Goal: Task Accomplishment & Management: Use online tool/utility

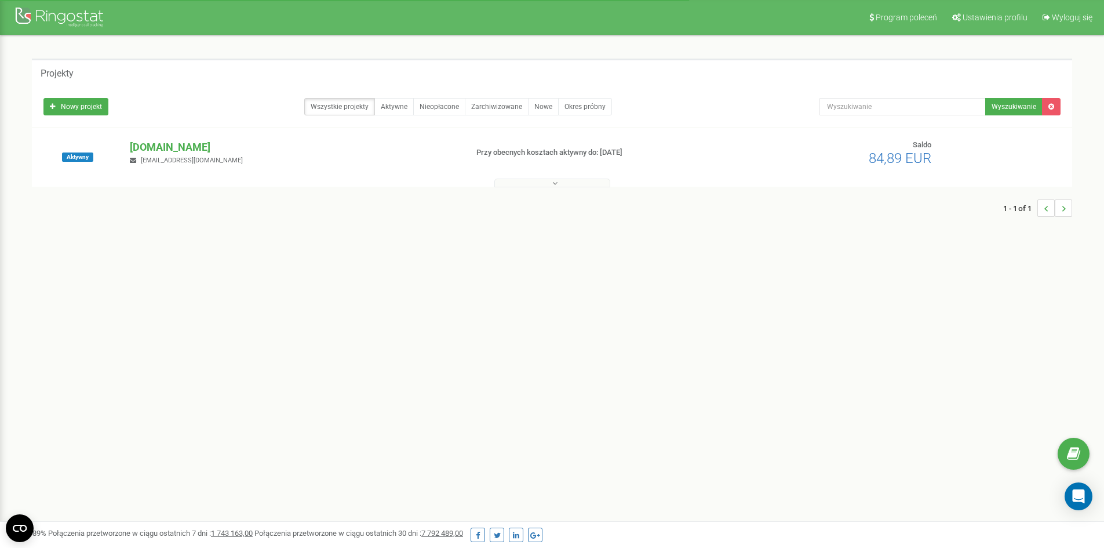
click at [167, 151] on p "[DOMAIN_NAME]" at bounding box center [293, 147] width 327 height 15
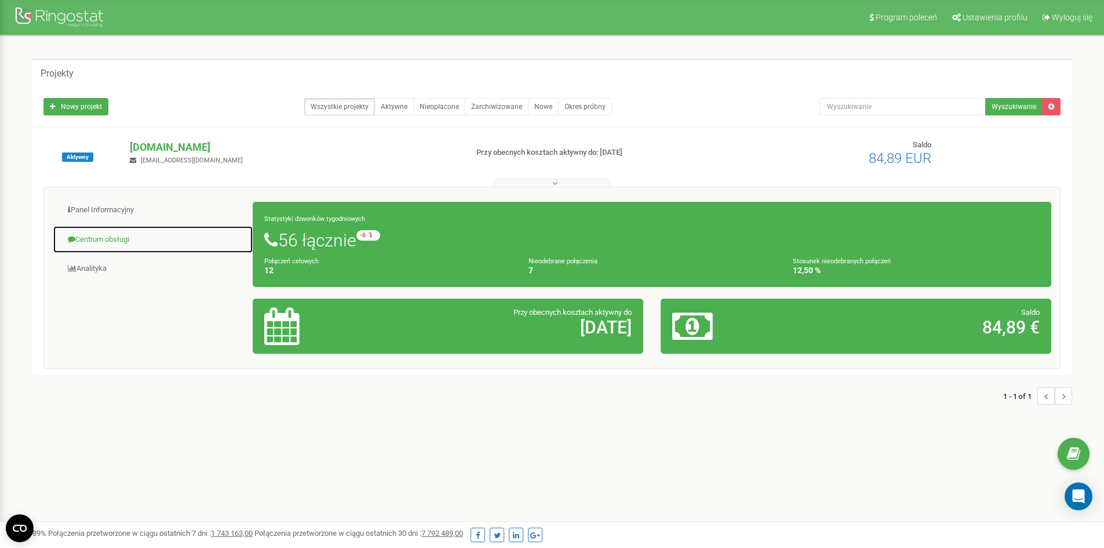
click at [93, 235] on link "Centrum obsługi" at bounding box center [153, 239] width 201 height 28
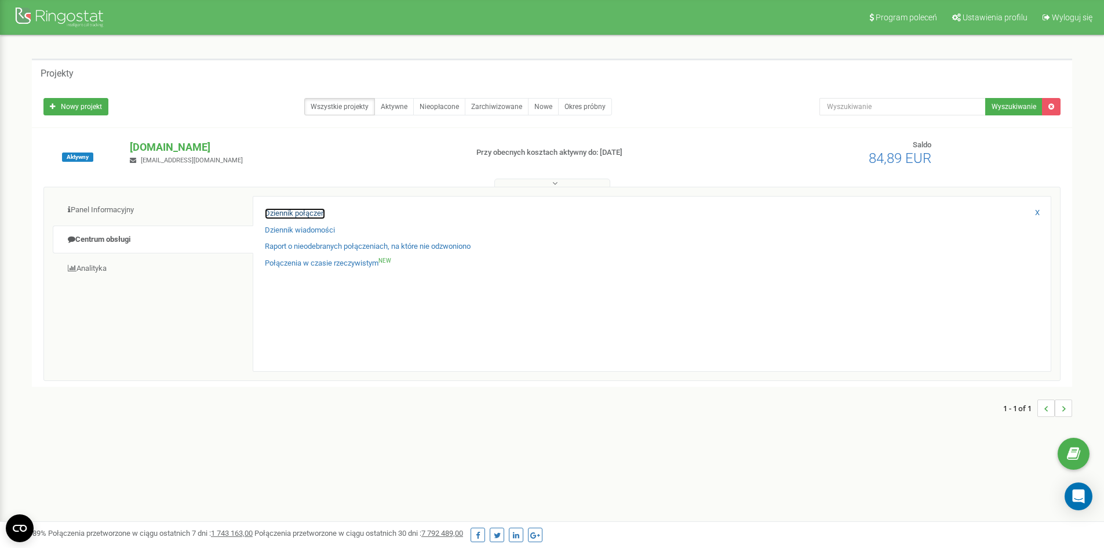
click at [280, 215] on link "Dziennik połączeń" at bounding box center [295, 213] width 60 height 11
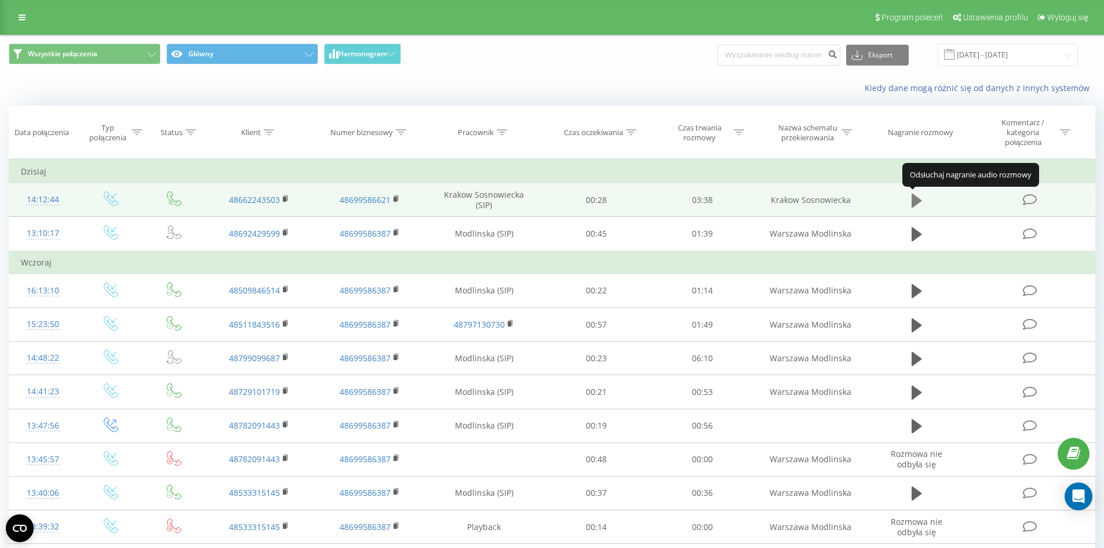
click at [917, 203] on icon at bounding box center [917, 201] width 10 height 14
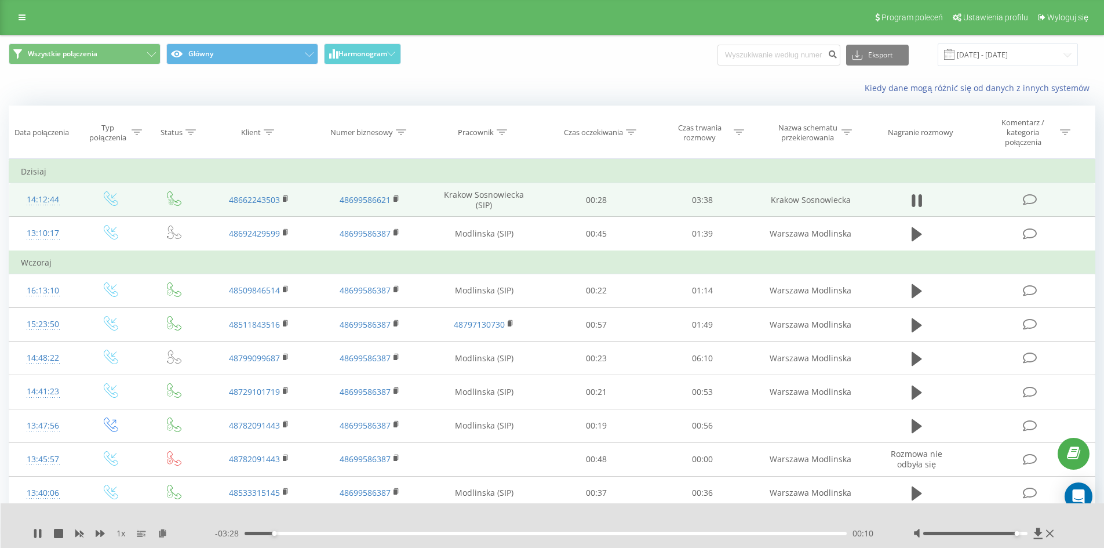
drag, startPoint x: 975, startPoint y: 535, endPoint x: 1014, endPoint y: 533, distance: 38.3
click at [1014, 533] on div at bounding box center [975, 532] width 104 height 3
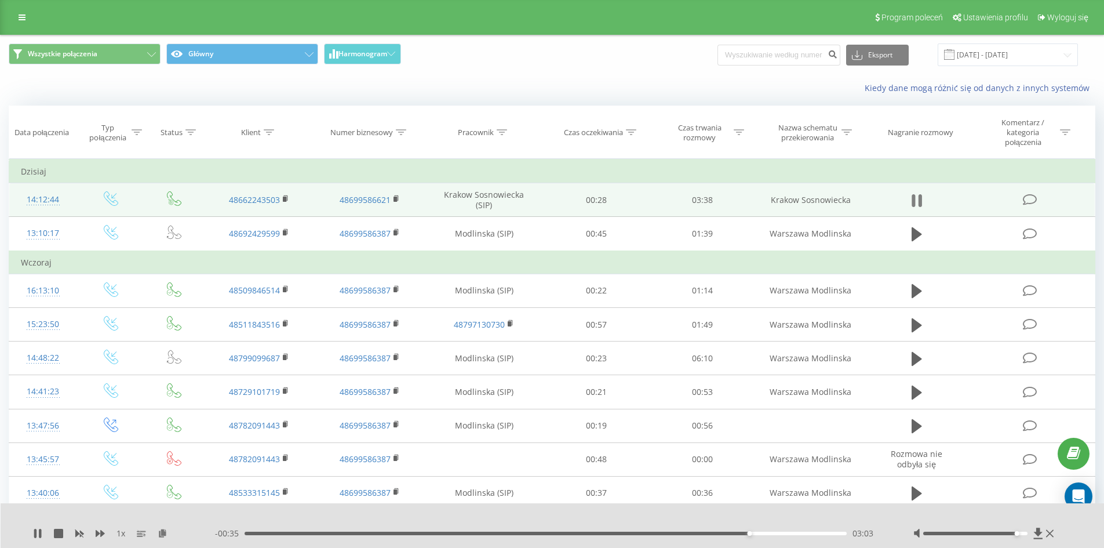
click at [913, 200] on icon at bounding box center [913, 200] width 3 height 13
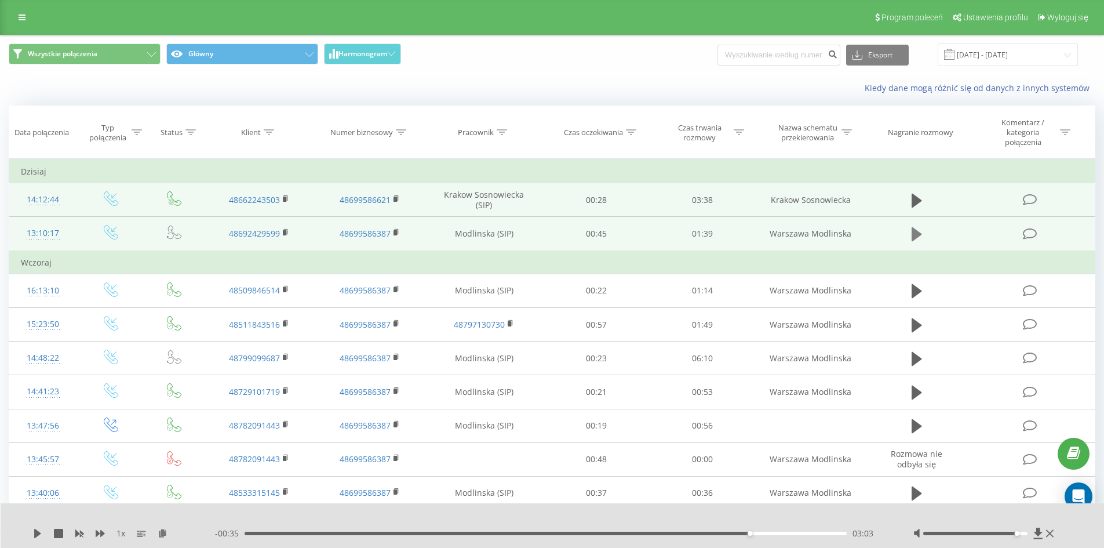
click at [916, 231] on icon at bounding box center [917, 234] width 10 height 14
click at [912, 231] on icon at bounding box center [917, 234] width 10 height 16
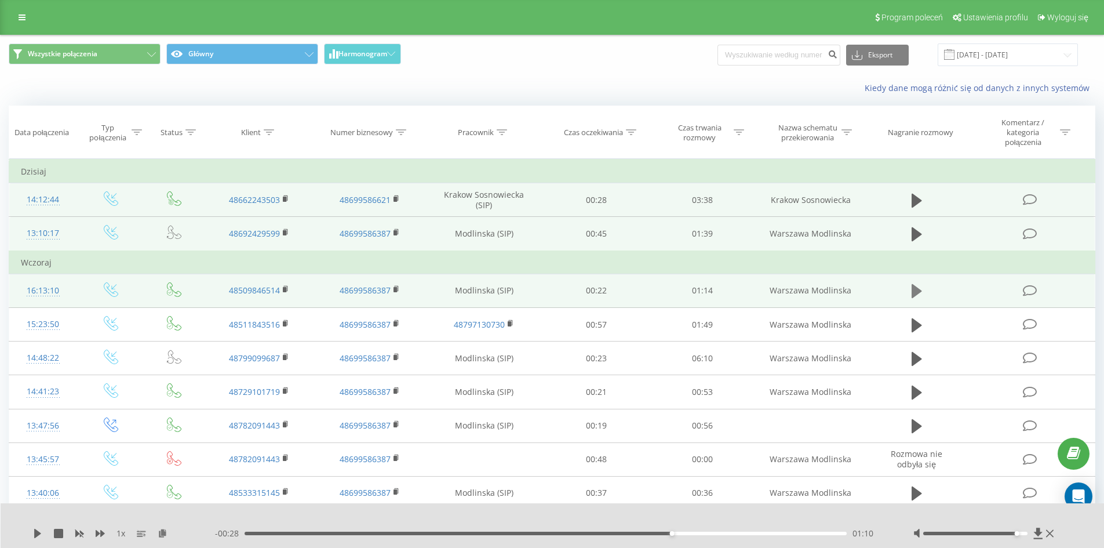
click at [912, 293] on icon at bounding box center [917, 291] width 10 height 16
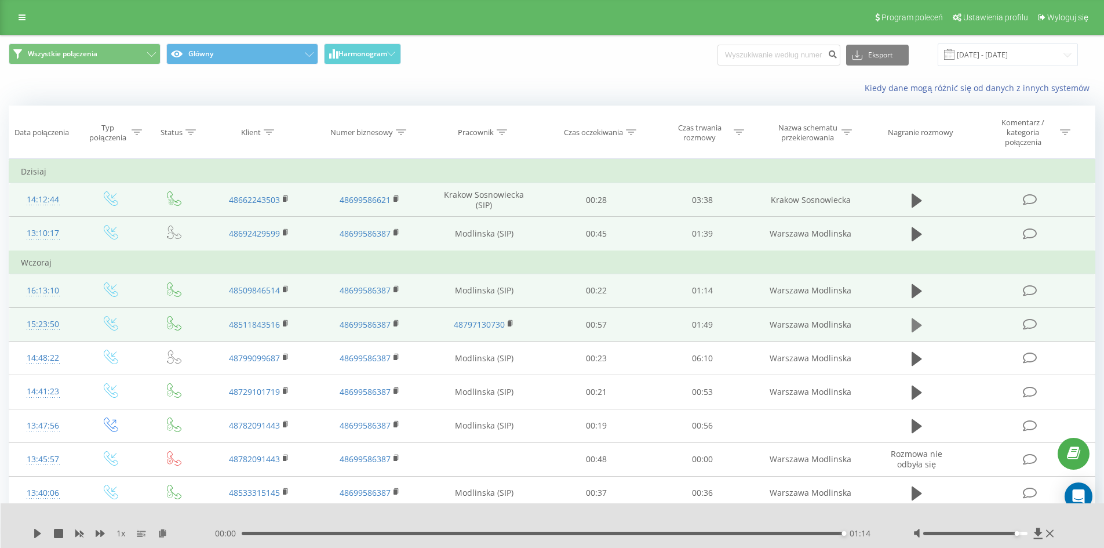
click at [913, 319] on icon at bounding box center [917, 325] width 10 height 16
click at [859, 520] on div at bounding box center [545, 518] width 819 height 13
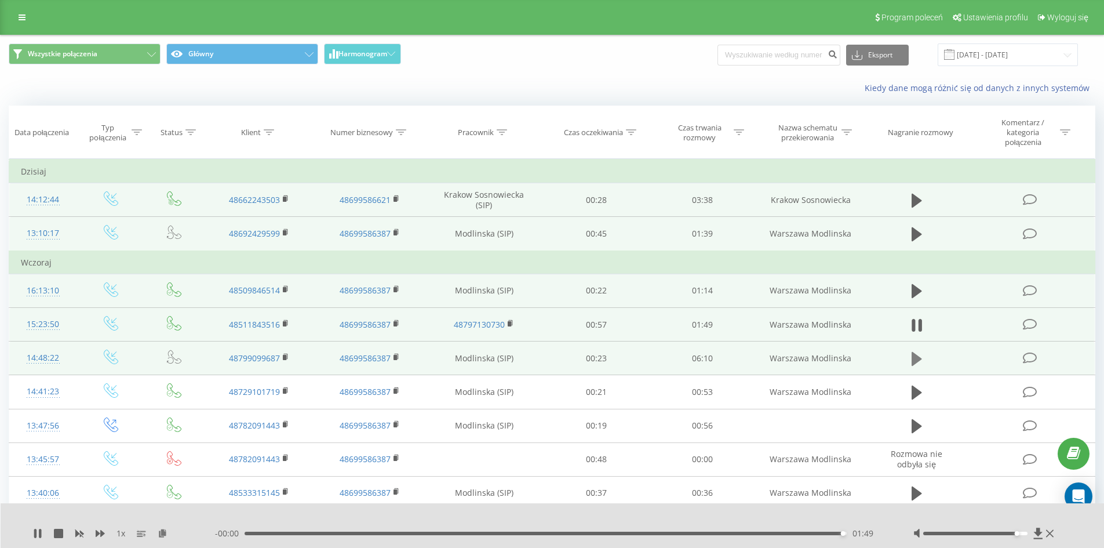
click at [912, 359] on icon at bounding box center [917, 359] width 10 height 14
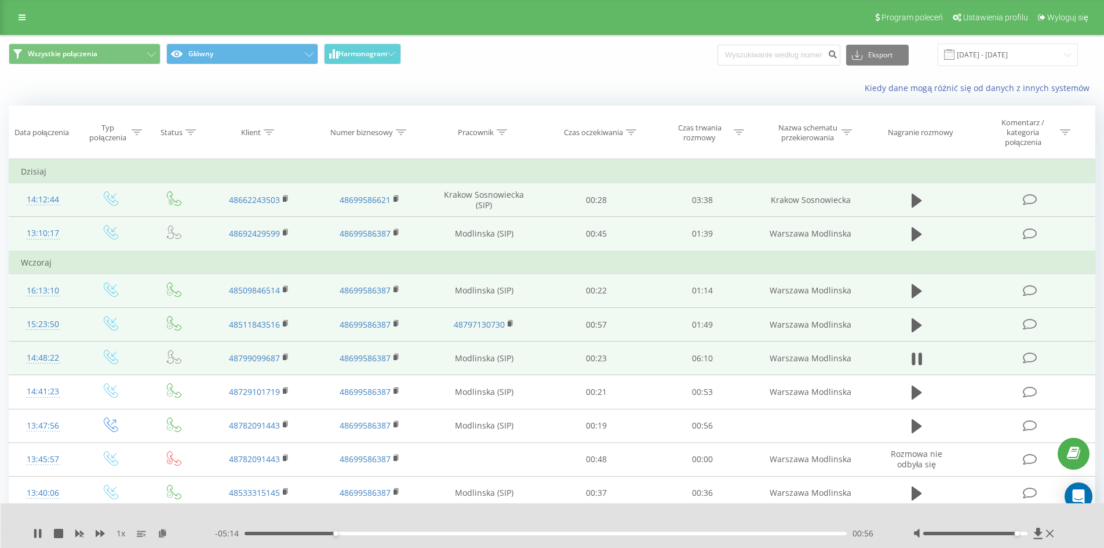
click at [298, 533] on div "00:56" at bounding box center [546, 532] width 603 height 3
click at [343, 533] on div "01:00" at bounding box center [546, 532] width 603 height 3
click at [326, 533] on div "01:06" at bounding box center [546, 532] width 603 height 3
drag, startPoint x: 326, startPoint y: 533, endPoint x: 315, endPoint y: 533, distance: 11.0
click at [315, 533] on div "00:43" at bounding box center [315, 533] width 5 height 5
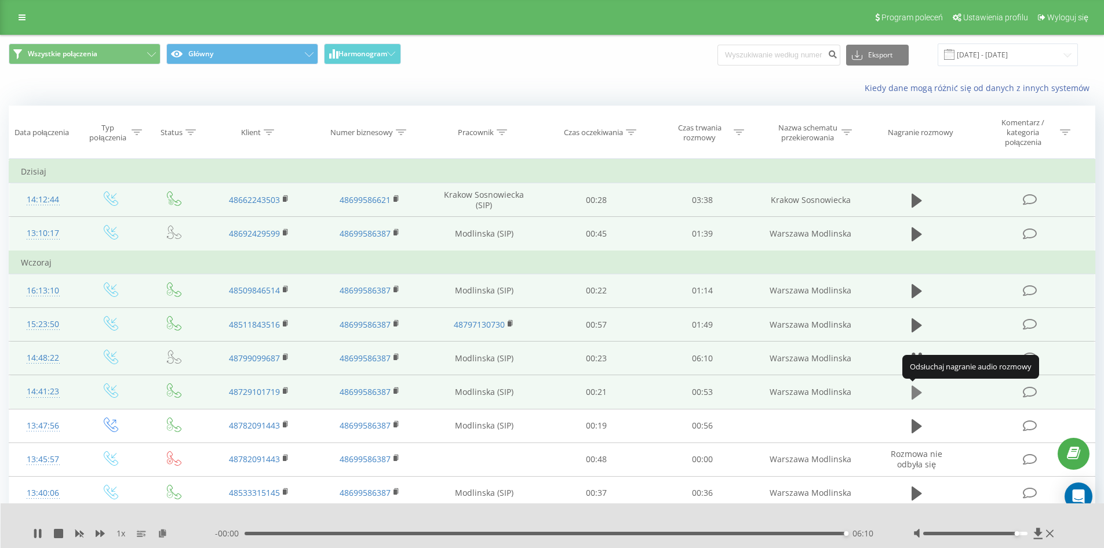
click at [916, 390] on icon at bounding box center [917, 392] width 10 height 14
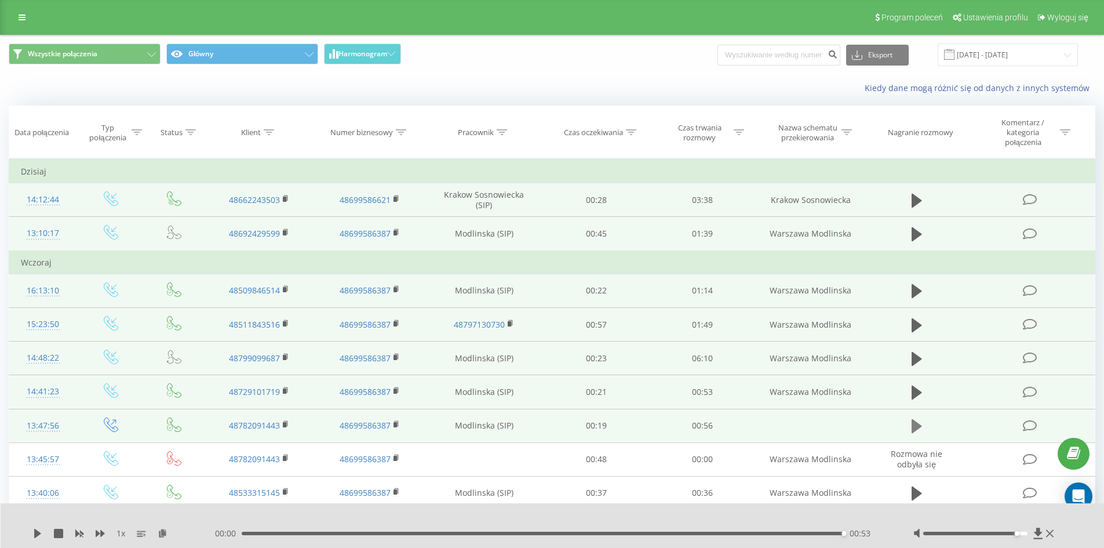
click at [916, 423] on icon at bounding box center [917, 426] width 10 height 14
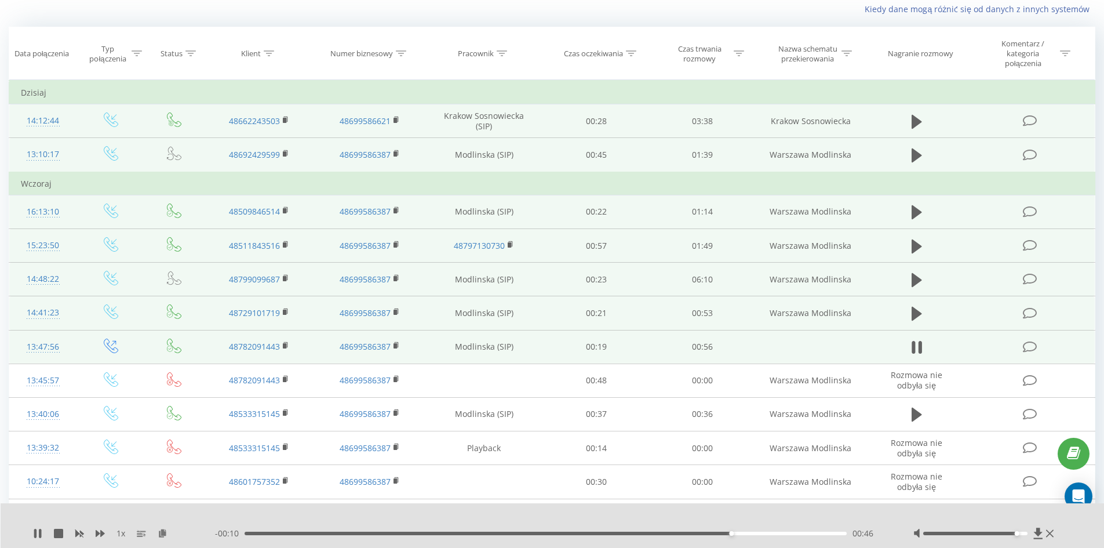
scroll to position [116, 0]
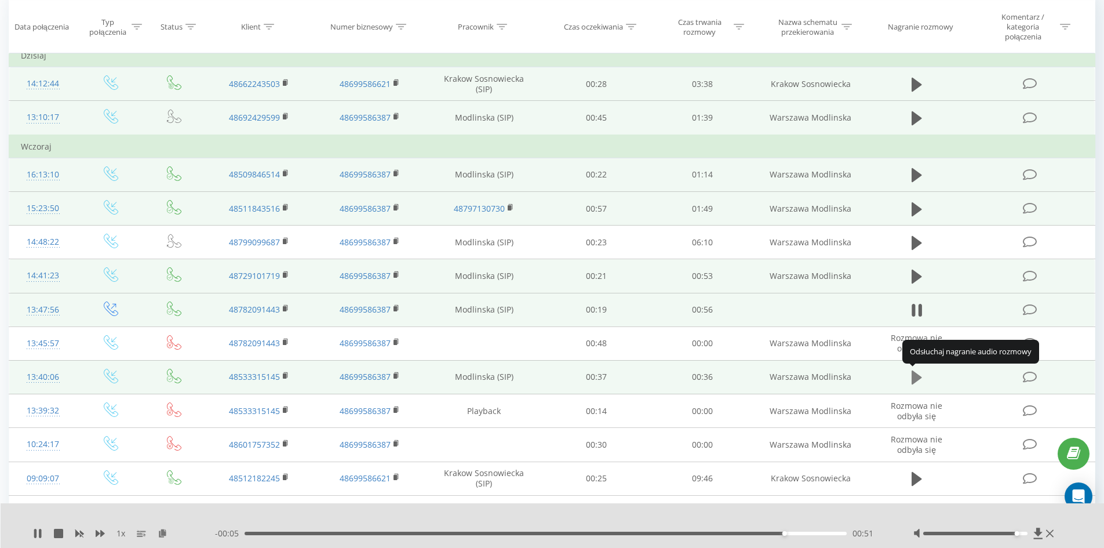
click at [909, 376] on button at bounding box center [916, 377] width 17 height 17
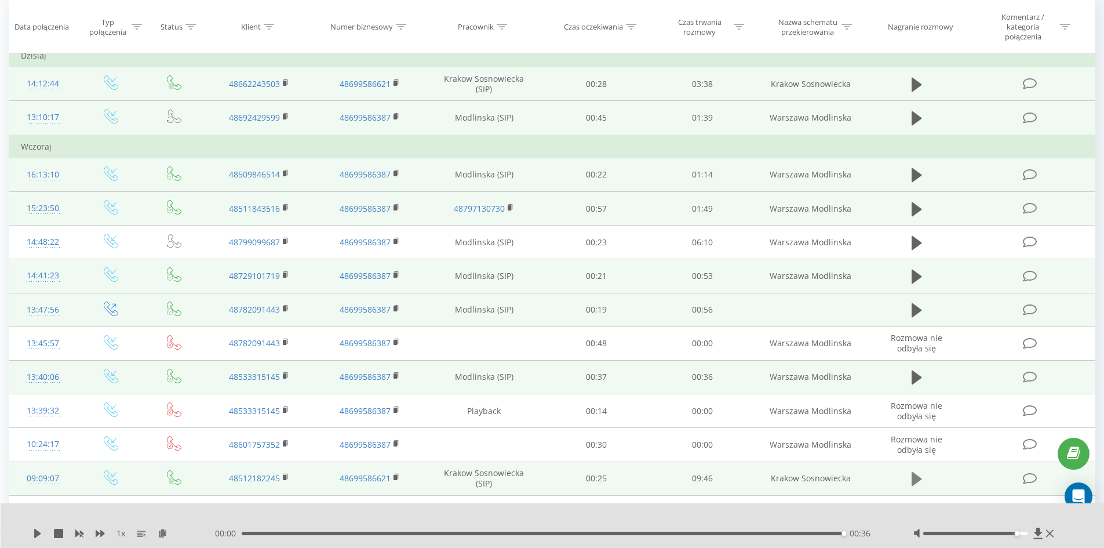
click at [917, 476] on icon at bounding box center [917, 479] width 10 height 14
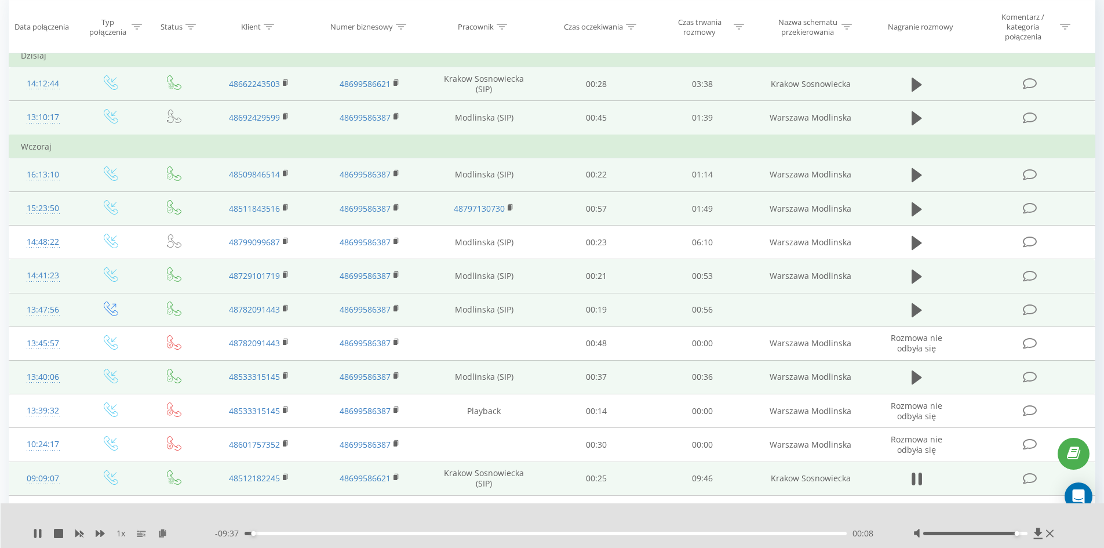
click at [531, 534] on div "00:08" at bounding box center [546, 532] width 603 height 3
click at [585, 533] on div "05:31" at bounding box center [546, 532] width 603 height 3
click at [605, 532] on div "05:51" at bounding box center [546, 532] width 603 height 3
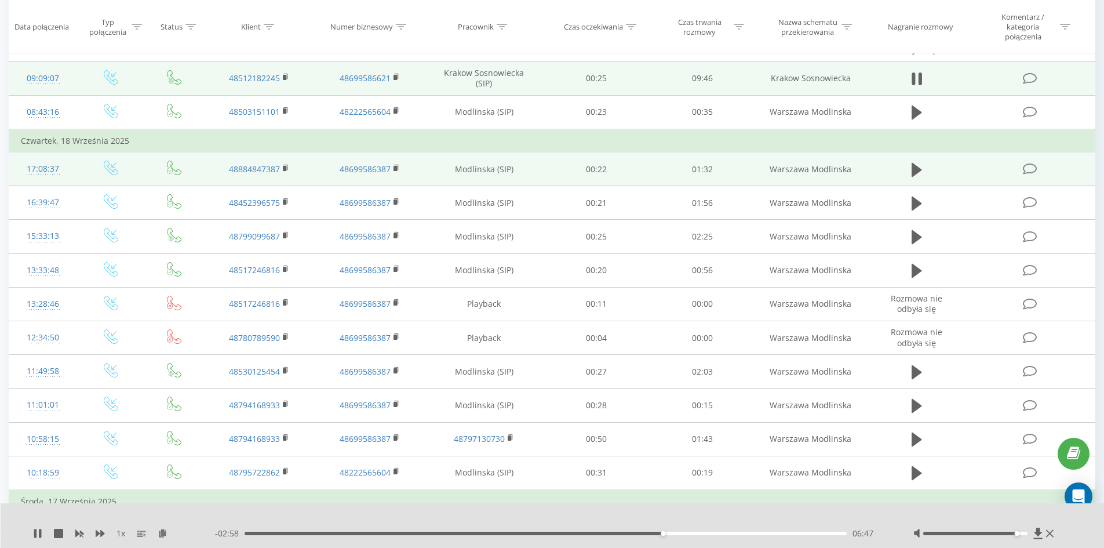
scroll to position [522, 0]
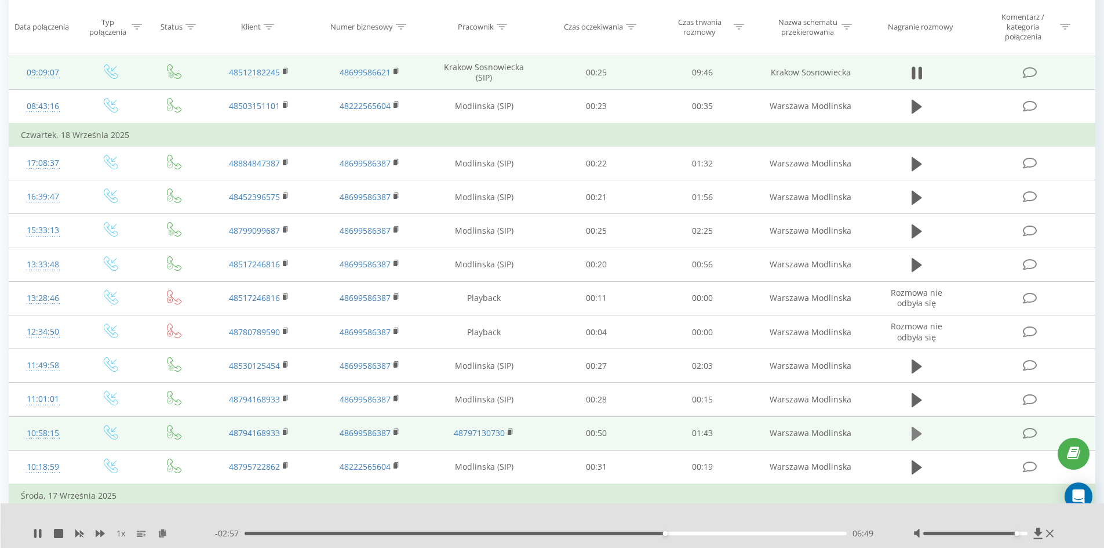
click at [920, 433] on icon at bounding box center [917, 434] width 10 height 14
click at [445, 534] on div "00:11" at bounding box center [546, 532] width 603 height 3
click at [482, 533] on div "00:41" at bounding box center [546, 532] width 603 height 3
click at [547, 534] on div "00:52" at bounding box center [546, 532] width 603 height 3
click at [631, 534] on div "00:54" at bounding box center [546, 532] width 603 height 3
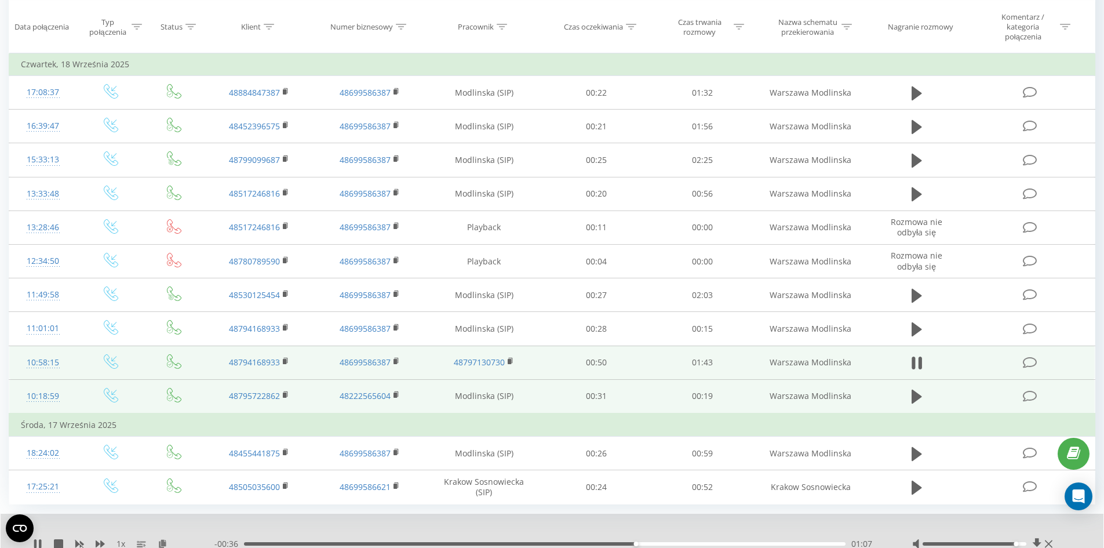
scroll to position [637, 0]
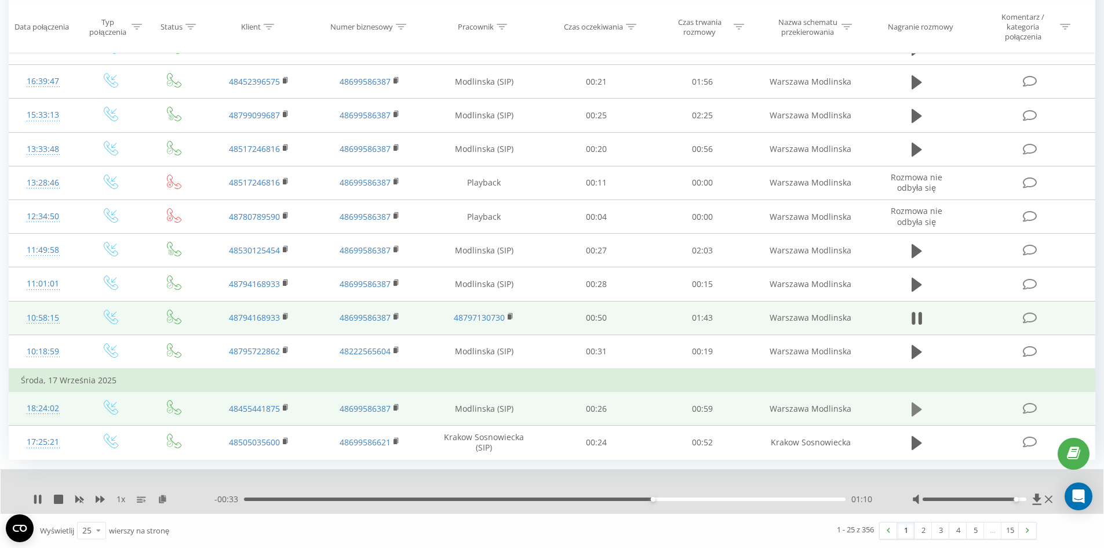
click at [918, 409] on icon at bounding box center [917, 409] width 10 height 14
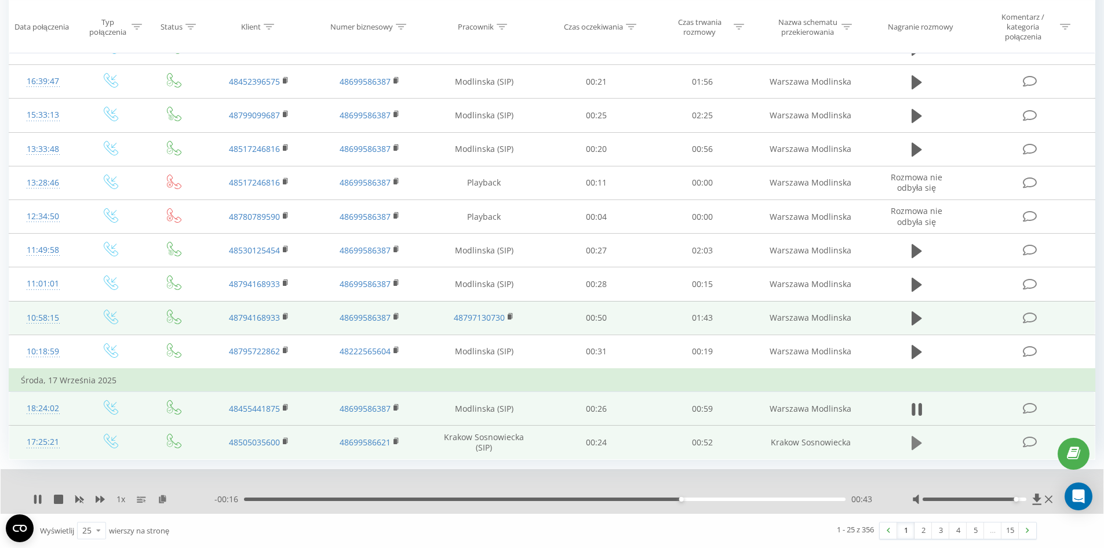
click at [912, 445] on icon at bounding box center [917, 443] width 10 height 14
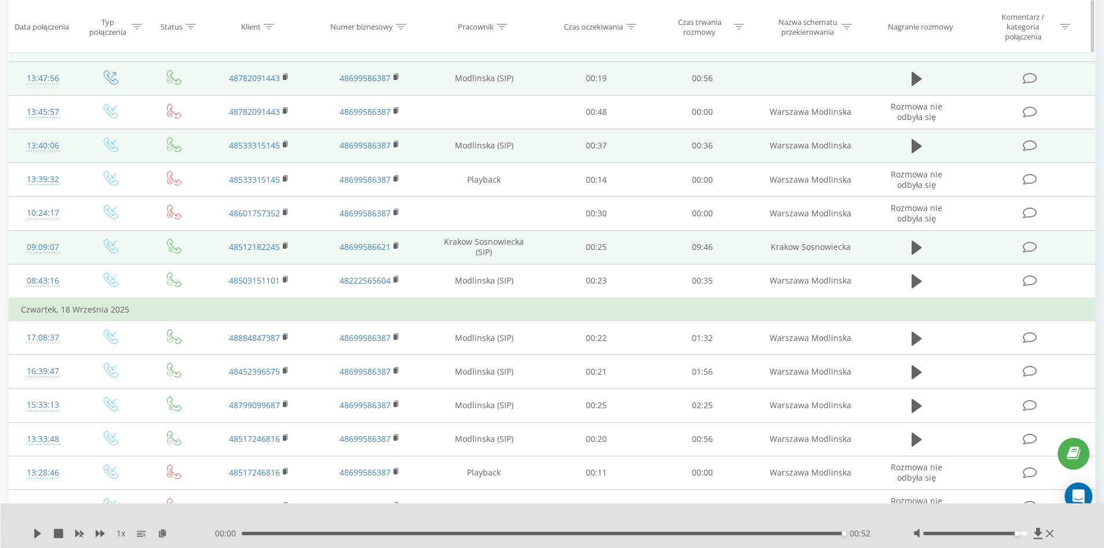
scroll to position [231, 0]
